Goal: Transaction & Acquisition: Purchase product/service

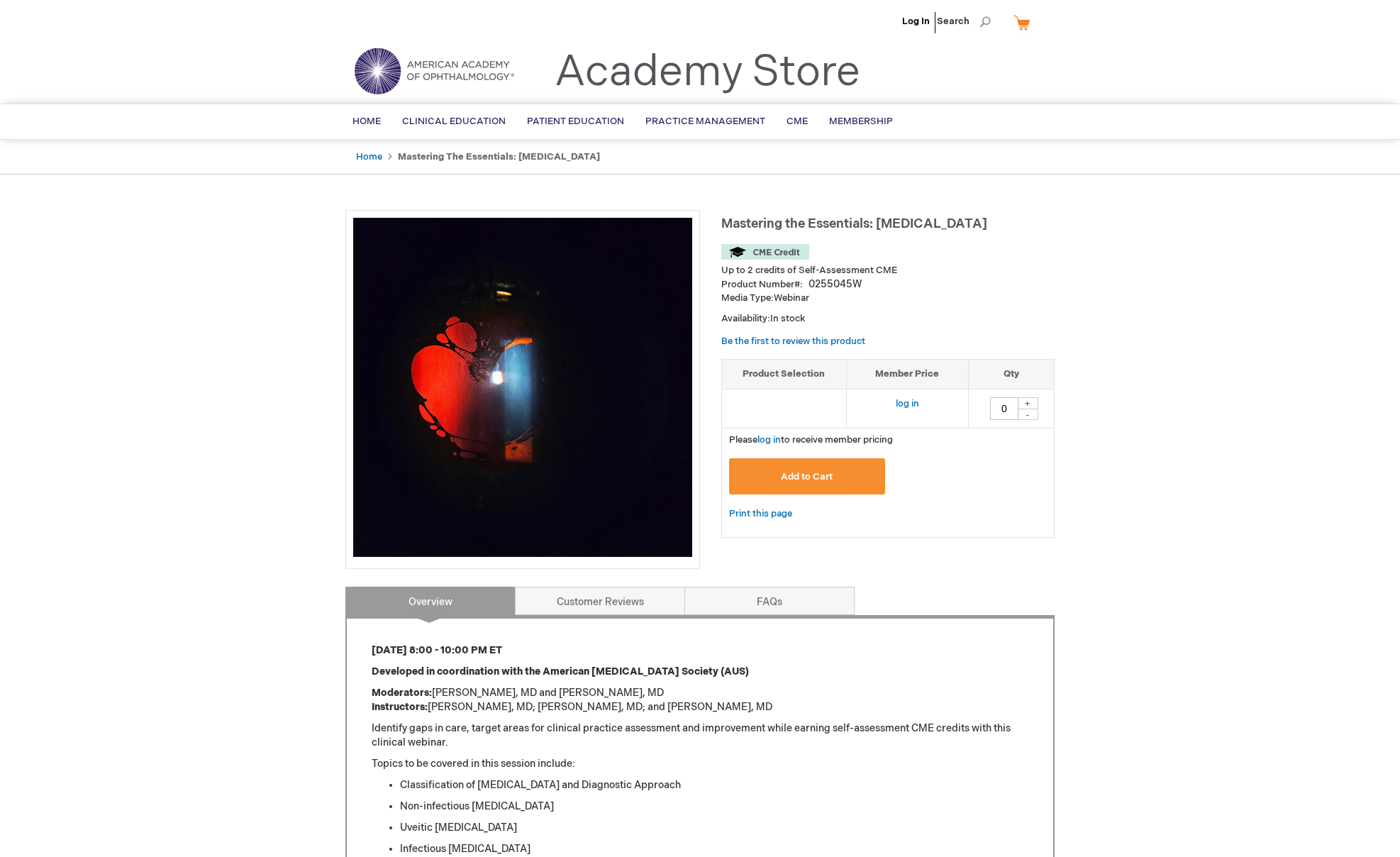
click at [1025, 404] on div "+" at bounding box center [1027, 403] width 22 height 12
type input "1"
click at [818, 472] on span "Add to Cart" at bounding box center [806, 476] width 52 height 11
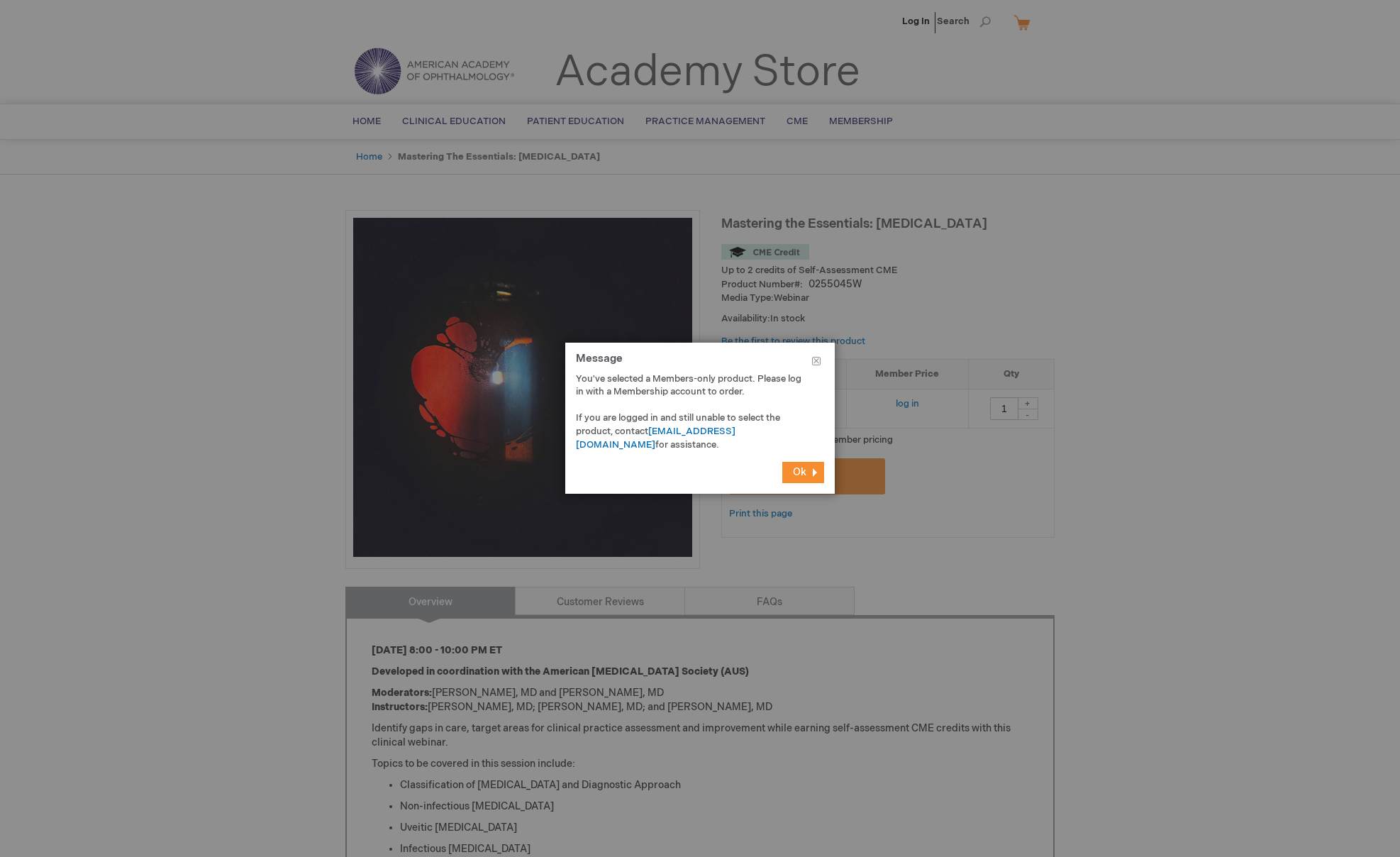
drag, startPoint x: 817, startPoint y: 359, endPoint x: 823, endPoint y: 381, distance: 22.8
click at [817, 359] on button "Close" at bounding box center [816, 364] width 37 height 42
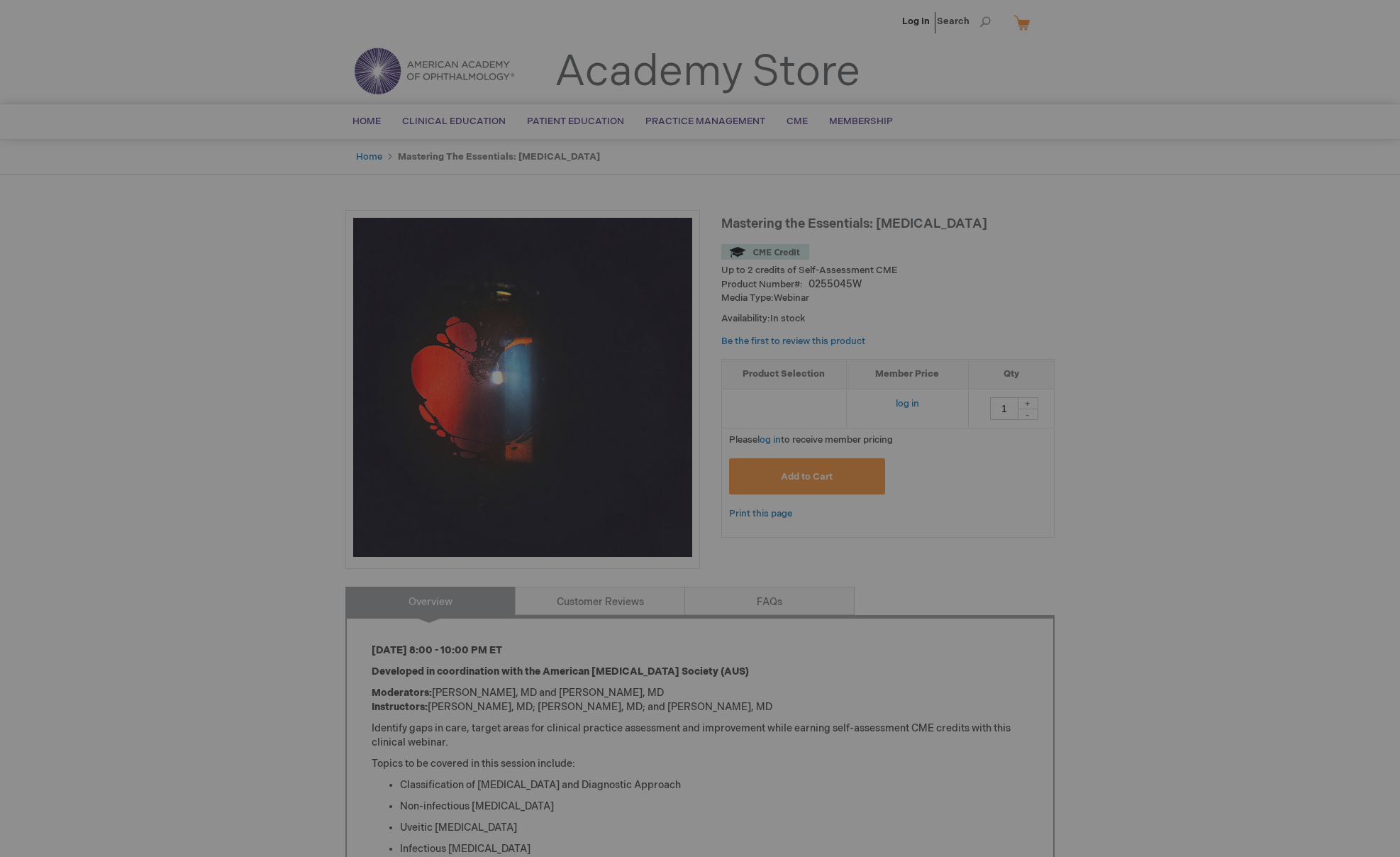
scroll to position [2, 0]
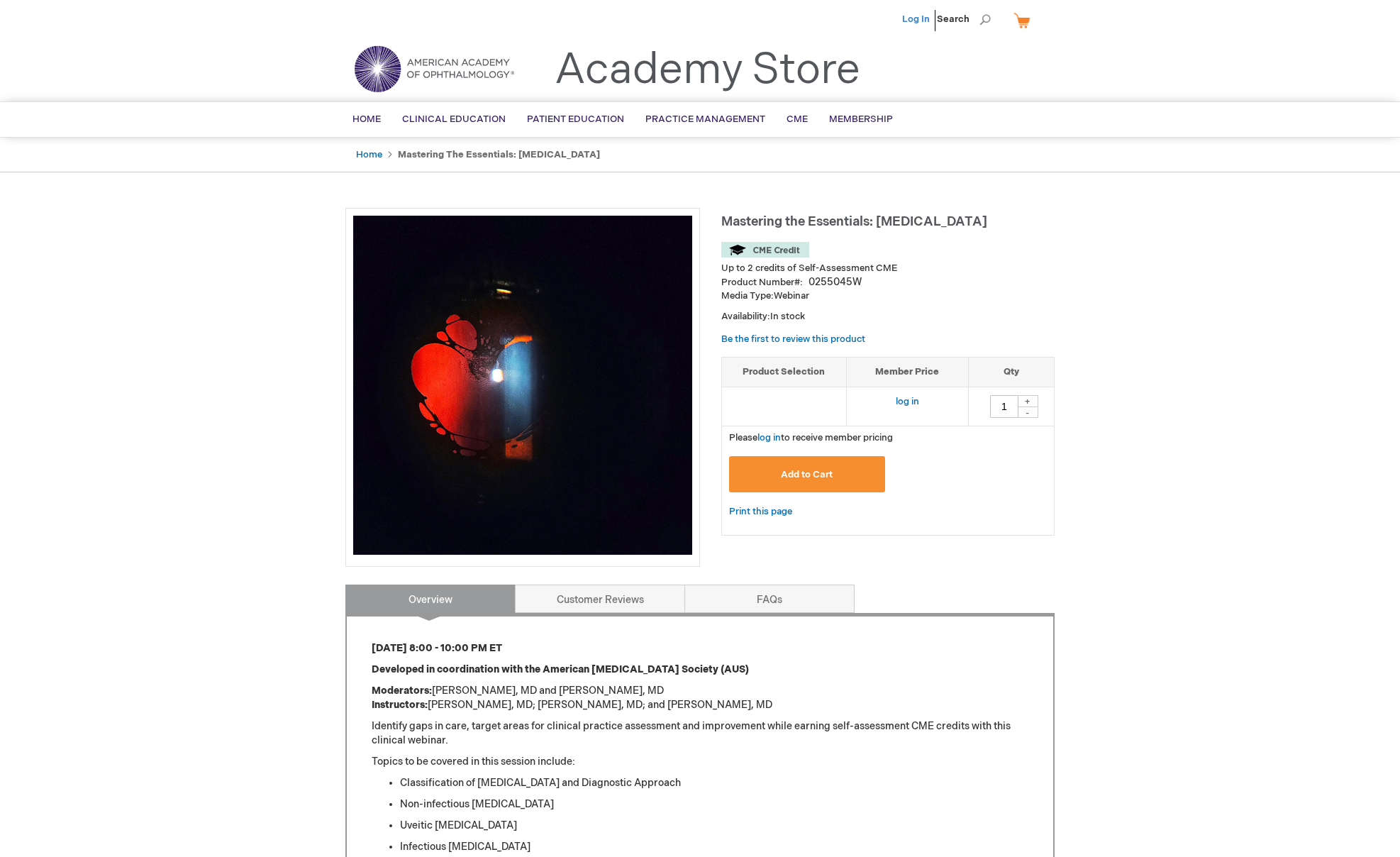
click at [917, 18] on link "Log In" at bounding box center [915, 19] width 27 height 11
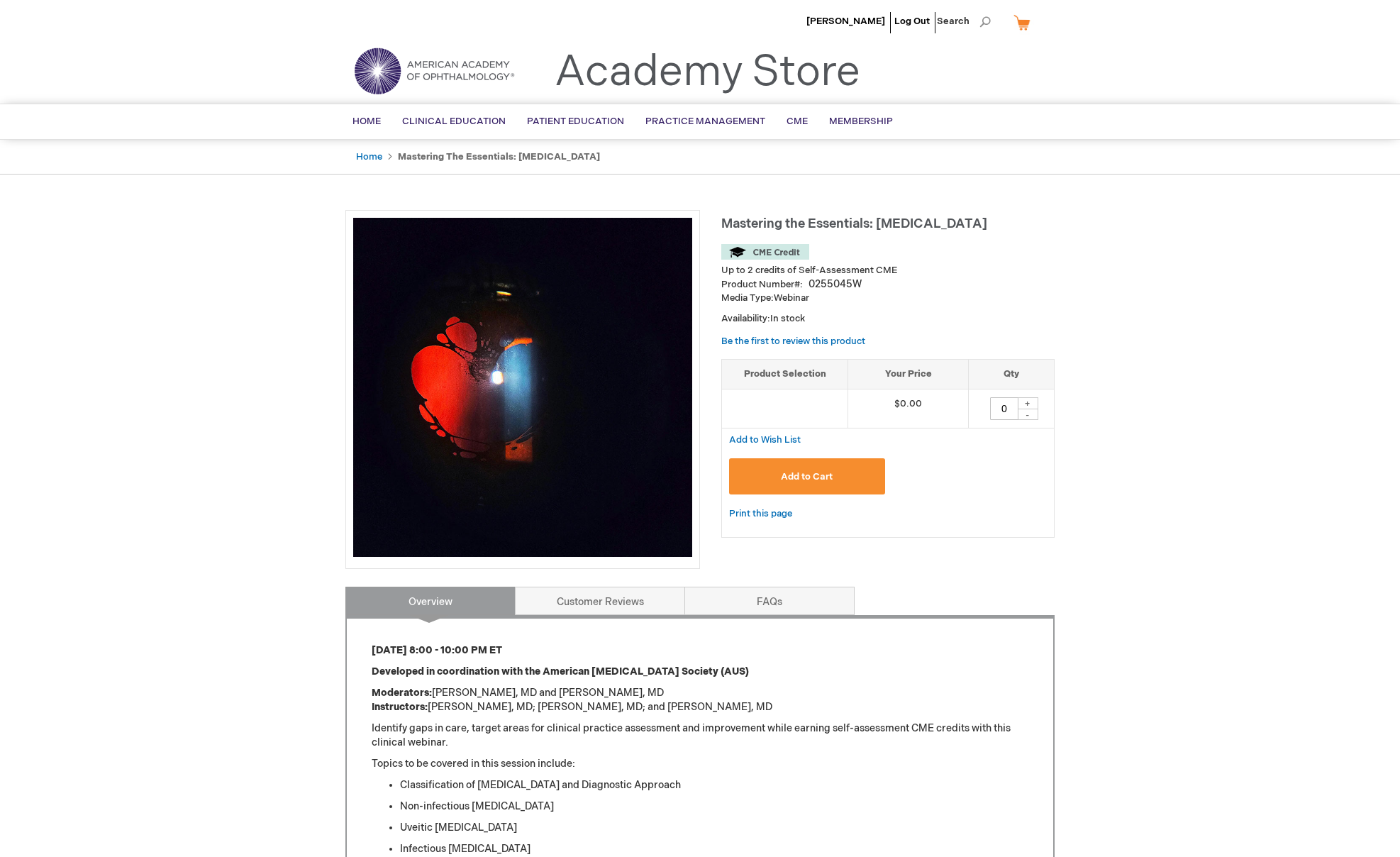
click at [1032, 403] on div "+" at bounding box center [1027, 403] width 22 height 12
type input "1"
click at [825, 482] on span "Add to Cart" at bounding box center [806, 476] width 52 height 11
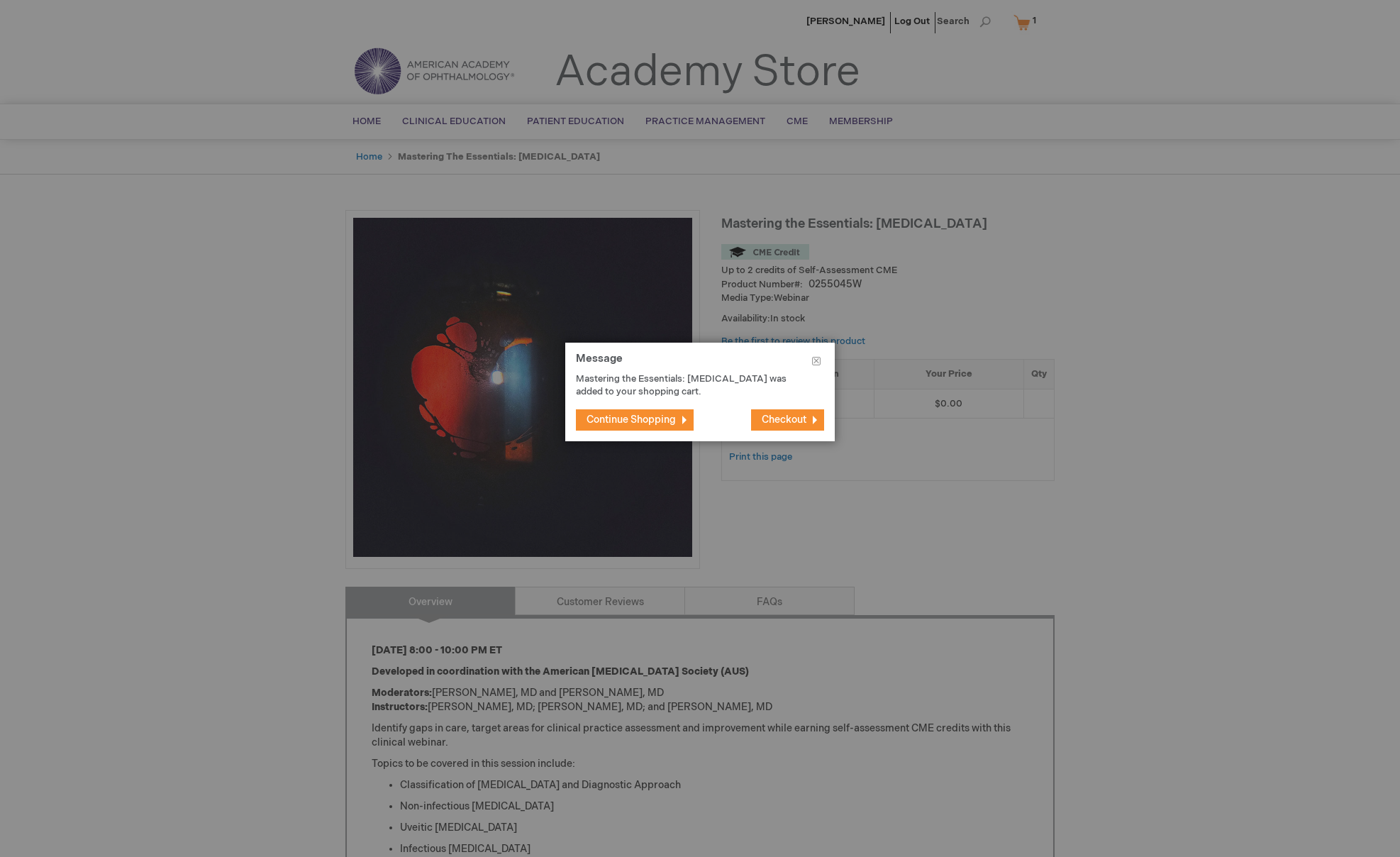
click at [774, 415] on span "Checkout" at bounding box center [785, 419] width 45 height 12
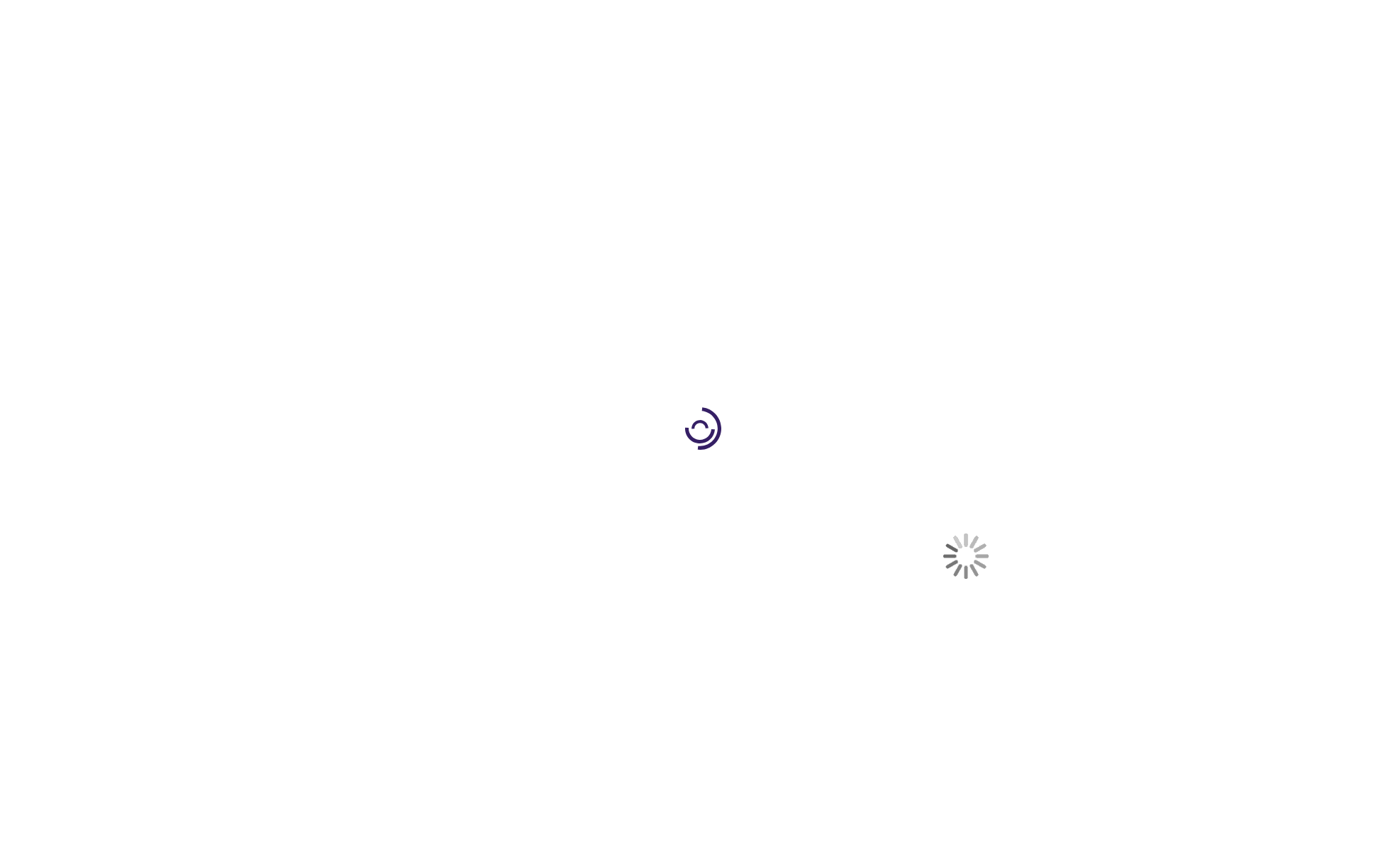
select select "US"
select select "27"
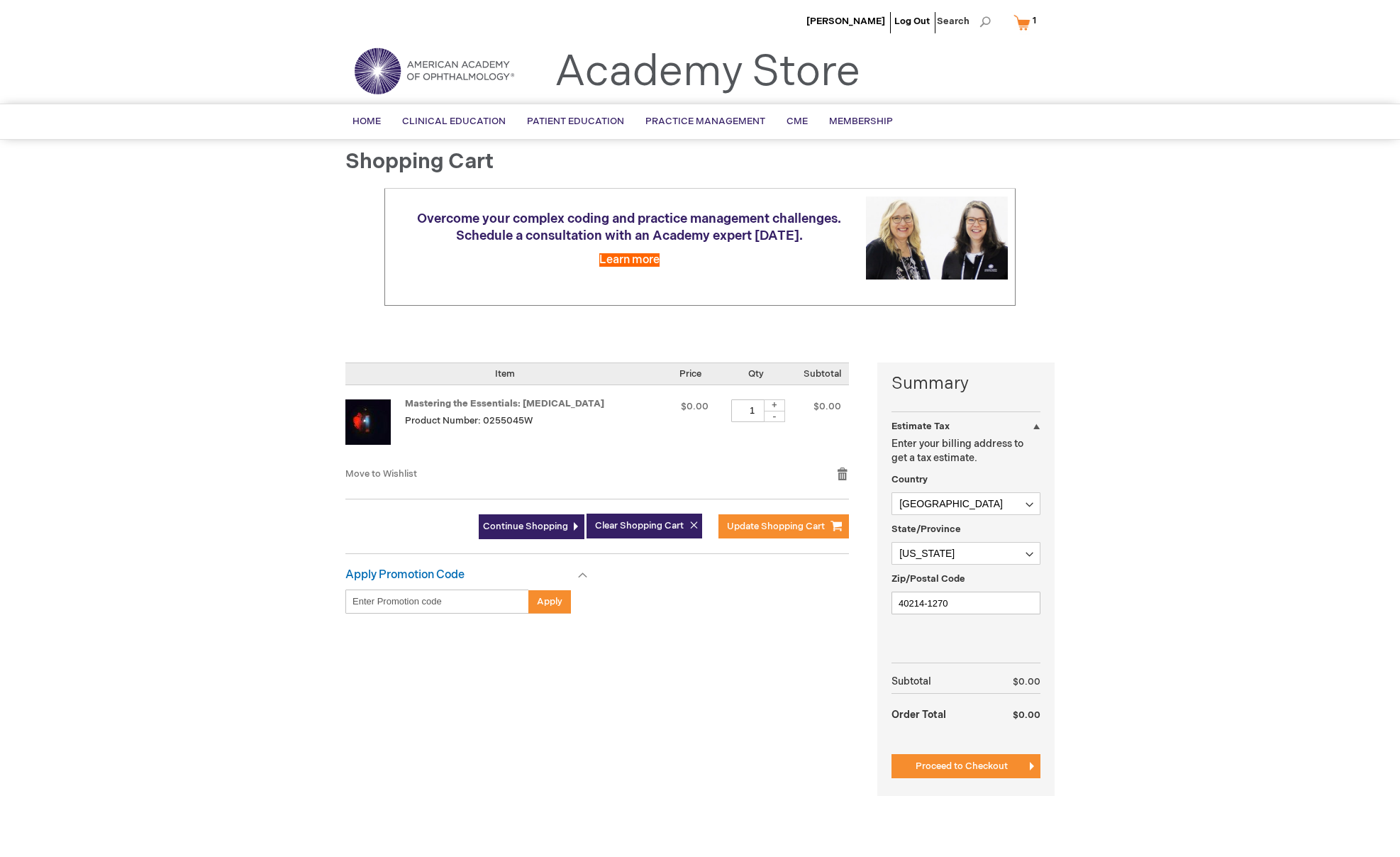
click at [1001, 768] on span "Proceed to Checkout" at bounding box center [961, 766] width 92 height 11
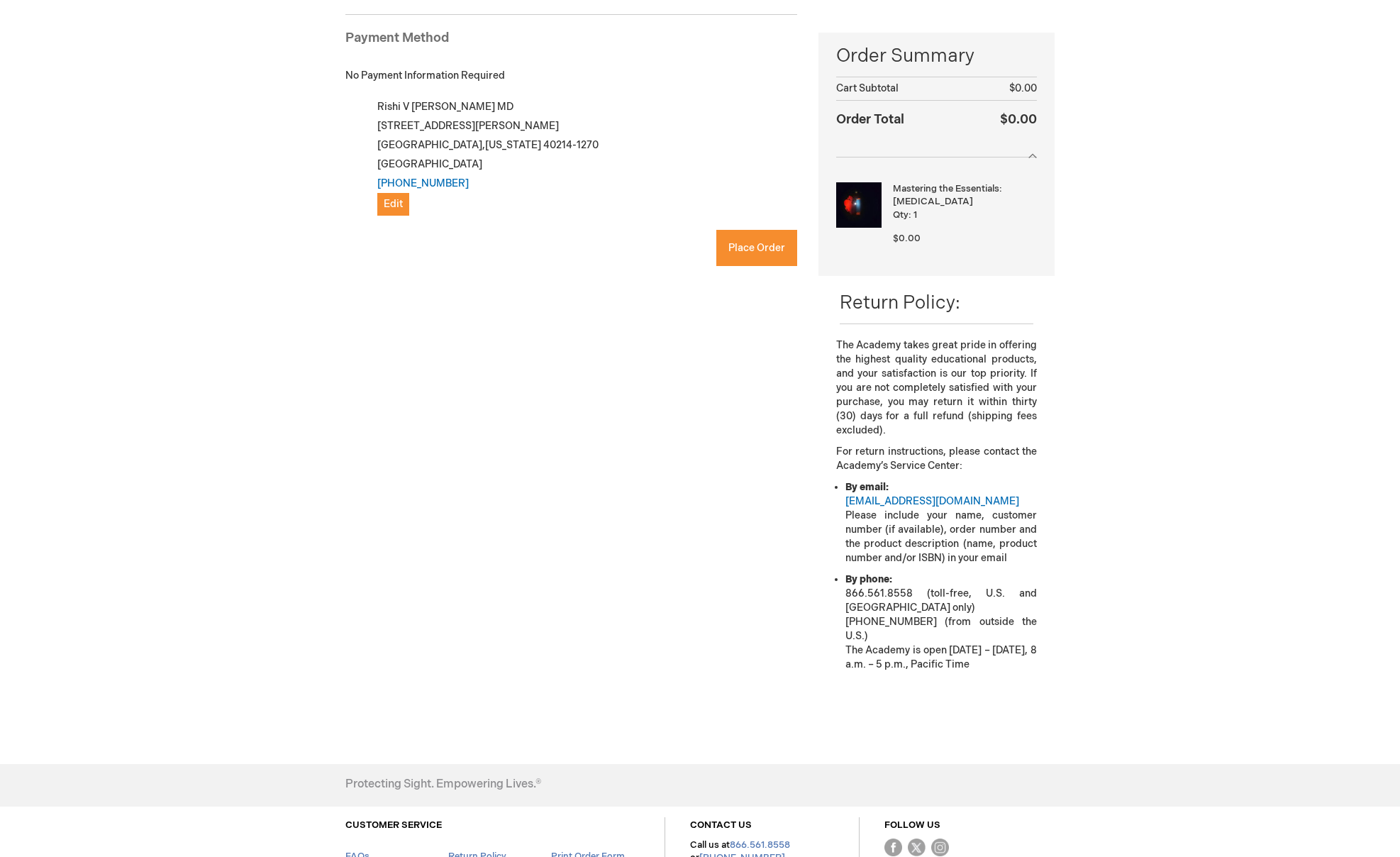
checkbox input "true"
click at [755, 257] on button "Place Order" at bounding box center [756, 248] width 81 height 36
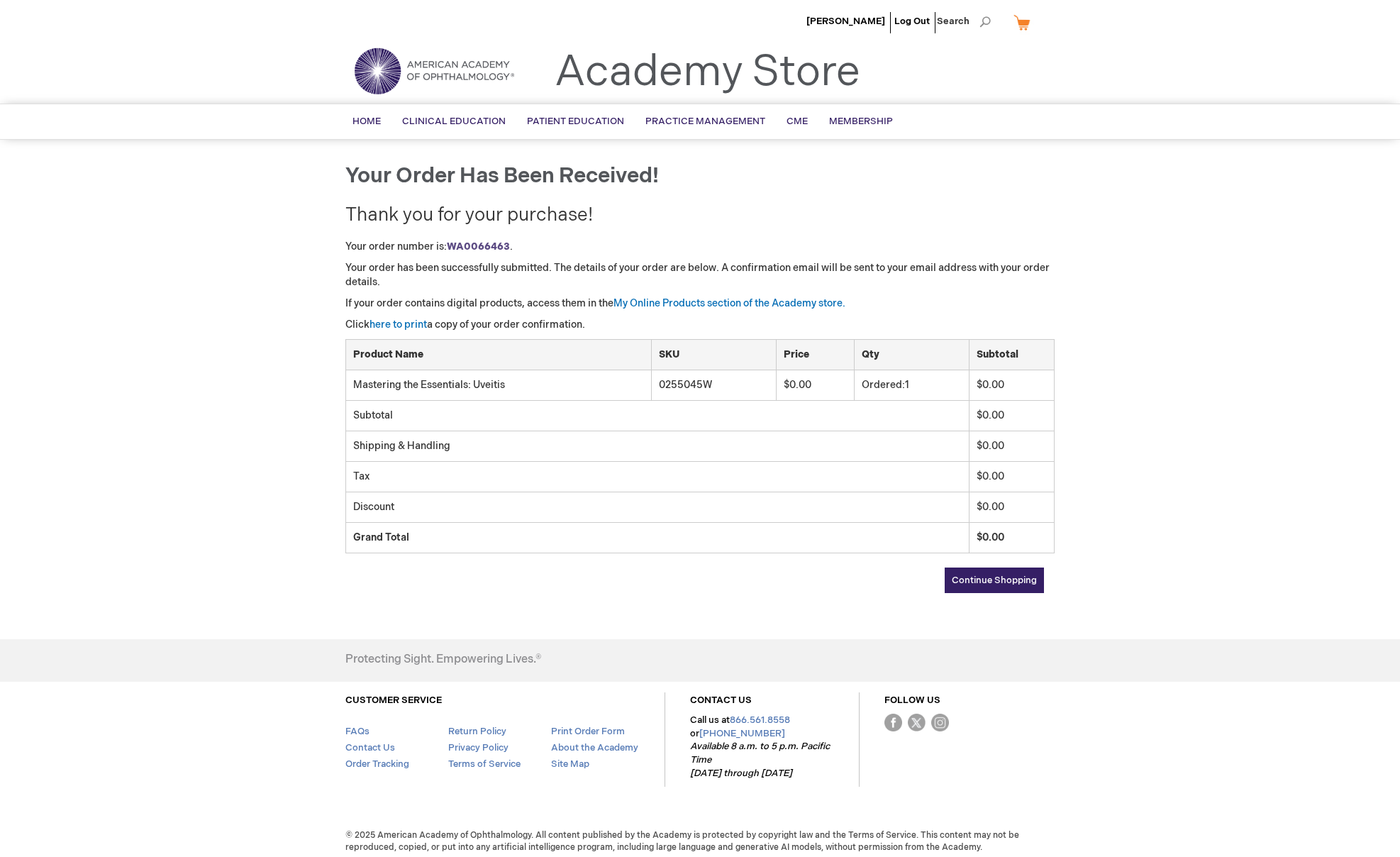
scroll to position [1, 0]
